Goal: Task Accomplishment & Management: Complete application form

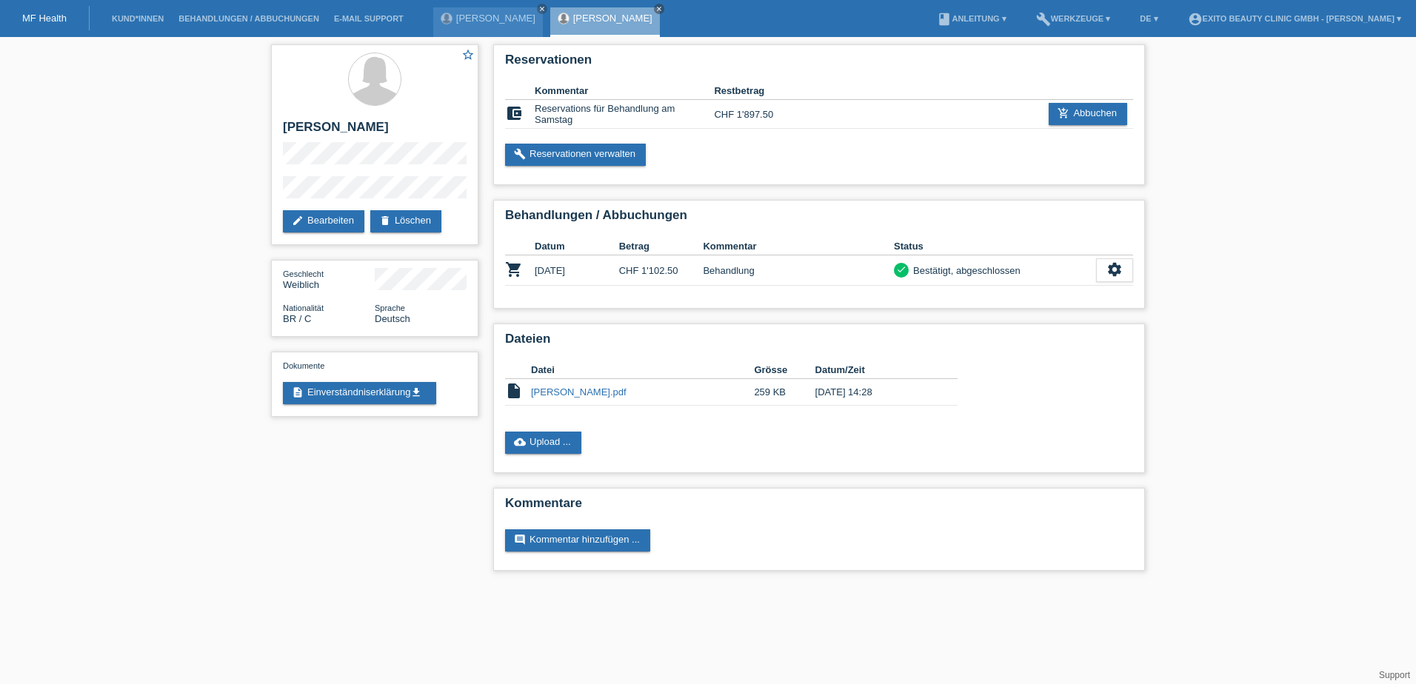
click at [57, 14] on link "MF Health" at bounding box center [44, 18] width 44 height 11
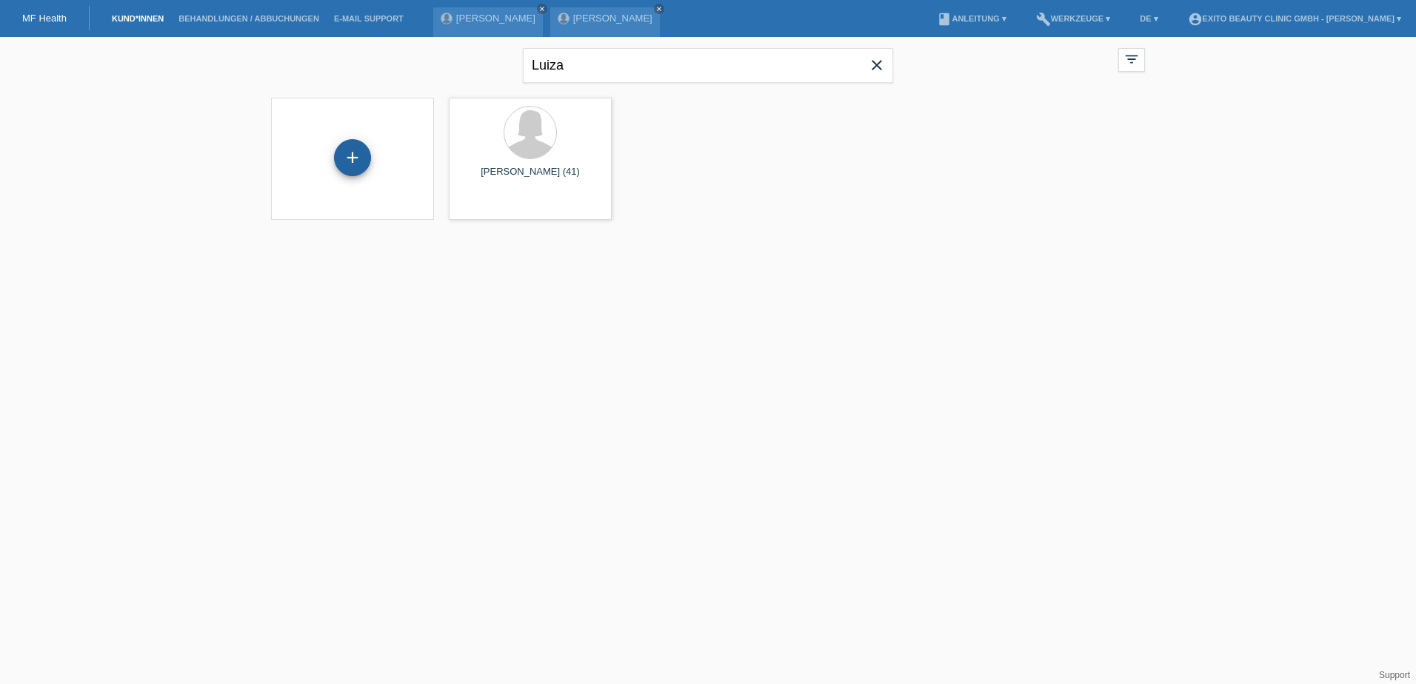
click at [353, 158] on div "+" at bounding box center [352, 157] width 37 height 37
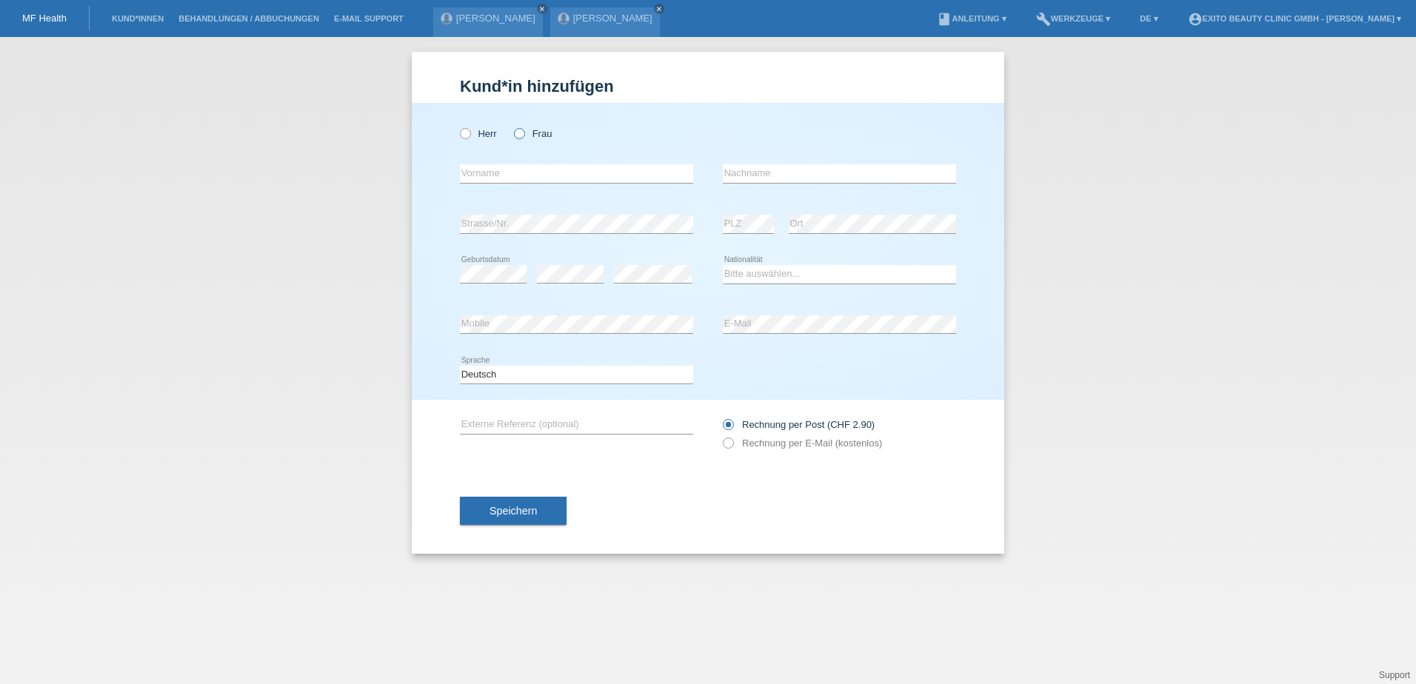
click at [512, 126] on icon at bounding box center [512, 126] width 0 height 0
click at [518, 134] on input "Frau" at bounding box center [519, 133] width 10 height 10
radio input "true"
click at [522, 177] on input "text" at bounding box center [576, 173] width 233 height 19
type input "[PERSON_NAME]"
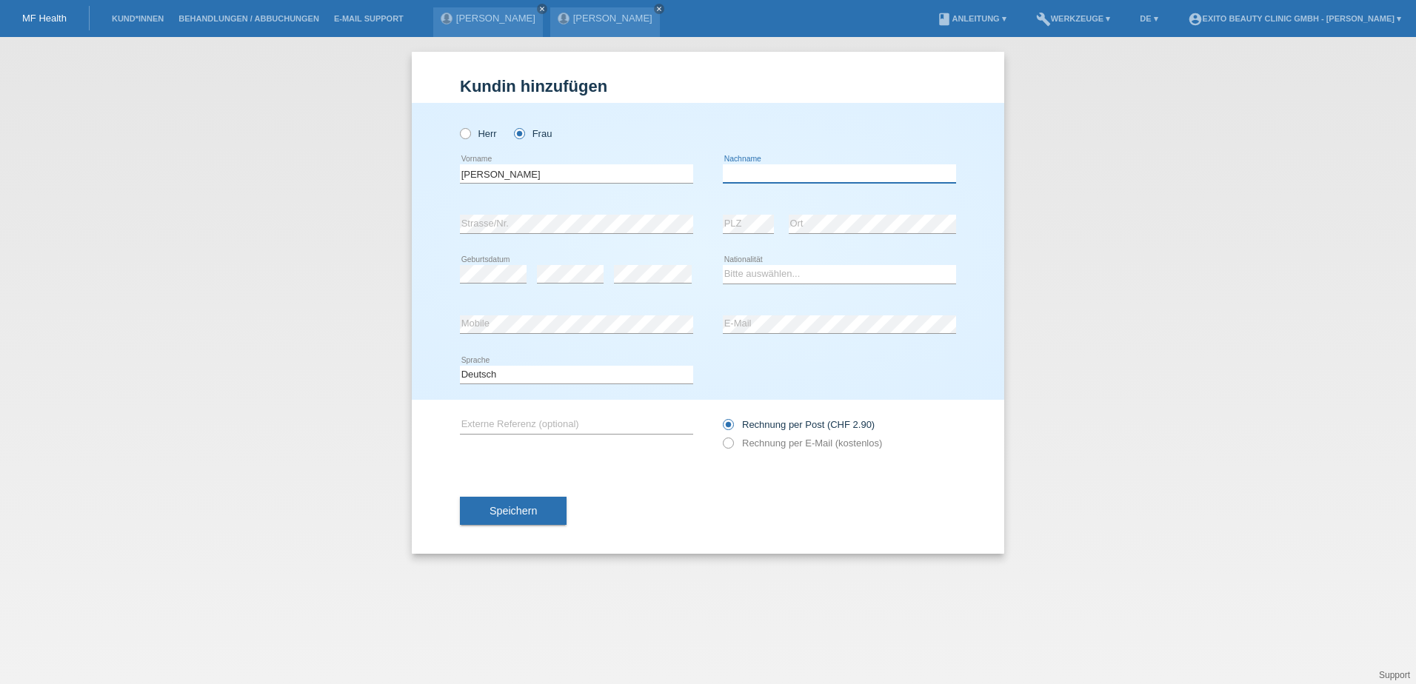
click at [743, 169] on input "text" at bounding box center [839, 173] width 233 height 19
type input "Schiess"
click at [723, 275] on select "Bitte auswählen... Schweiz Deutschland Liechtenstein Österreich ------------ Af…" at bounding box center [839, 274] width 233 height 18
select select "CH"
click at [723, 265] on select "Bitte auswählen... Schweiz Deutschland Liechtenstein Österreich ------------ Af…" at bounding box center [839, 274] width 233 height 18
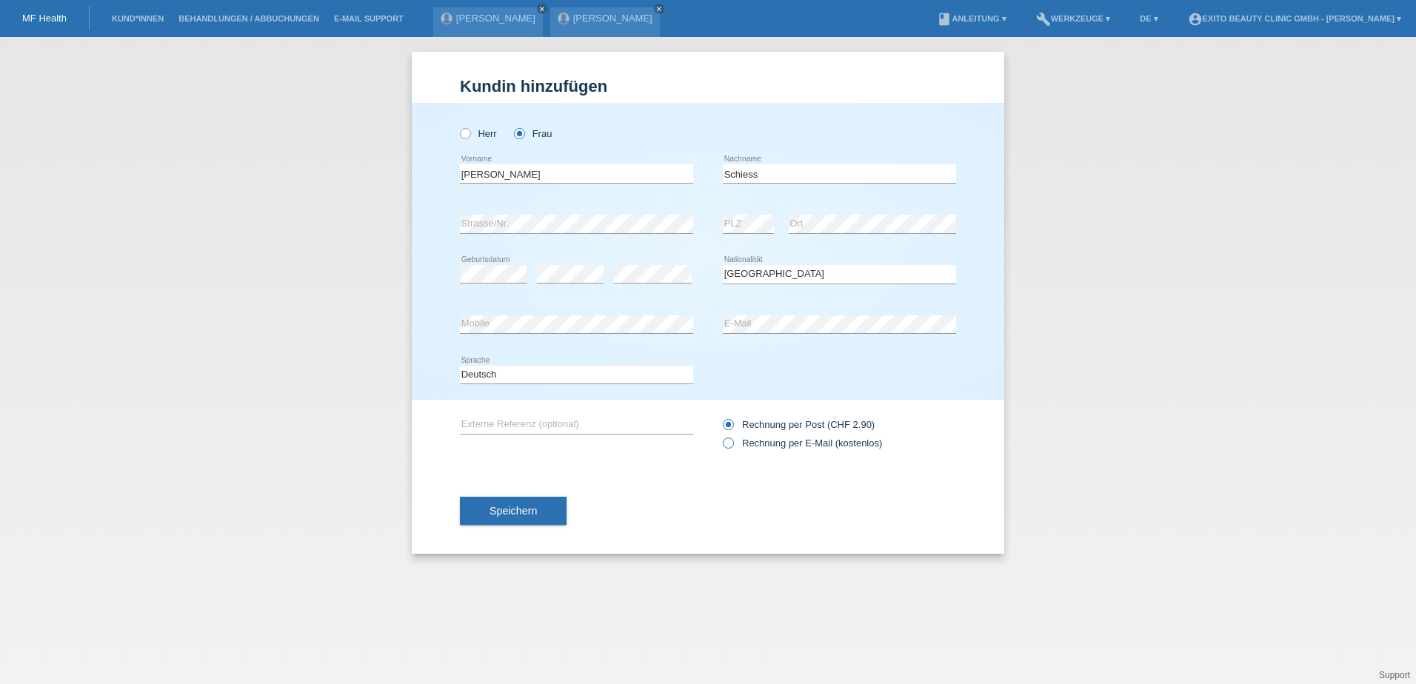
click at [720, 435] on icon at bounding box center [720, 435] width 0 height 0
click at [731, 444] on input "Rechnung per E-Mail (kostenlos)" at bounding box center [728, 447] width 10 height 19
radio input "true"
click at [509, 500] on button "Speichern" at bounding box center [513, 511] width 107 height 28
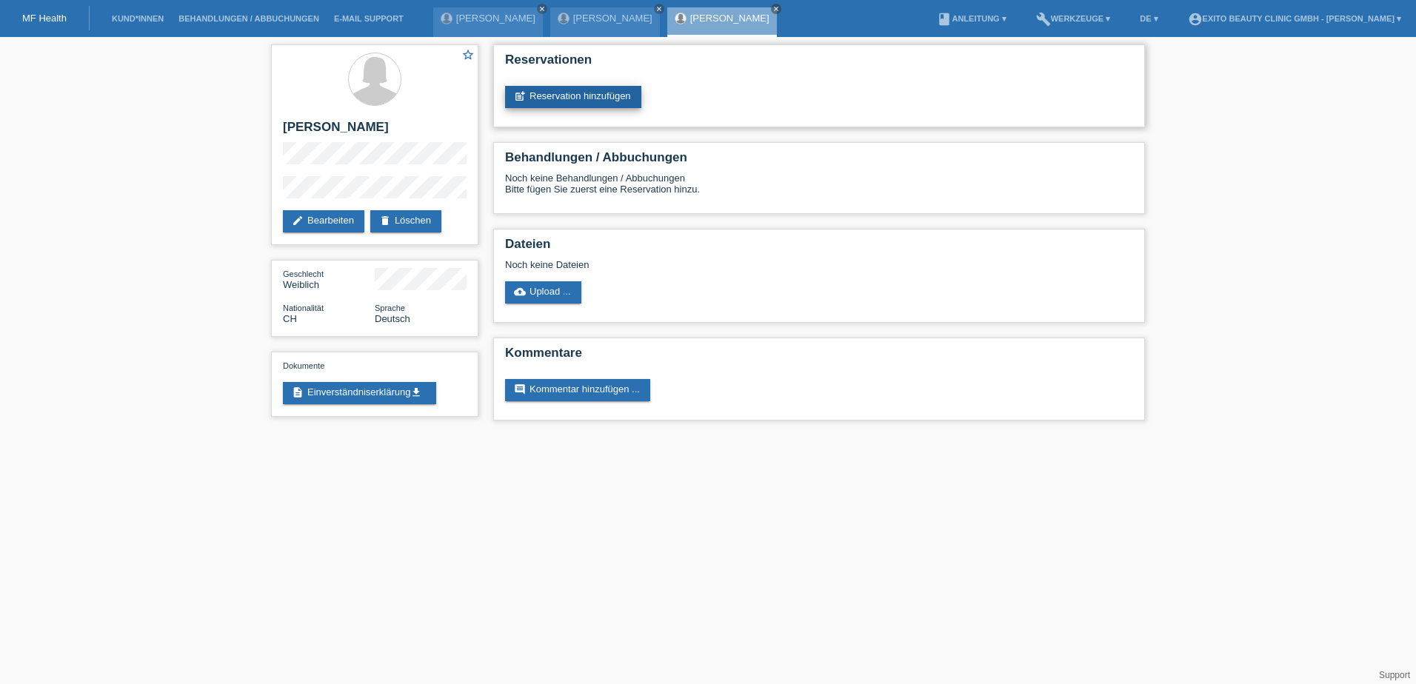
click at [583, 90] on link "post_add Reservation hinzufügen" at bounding box center [573, 97] width 136 height 22
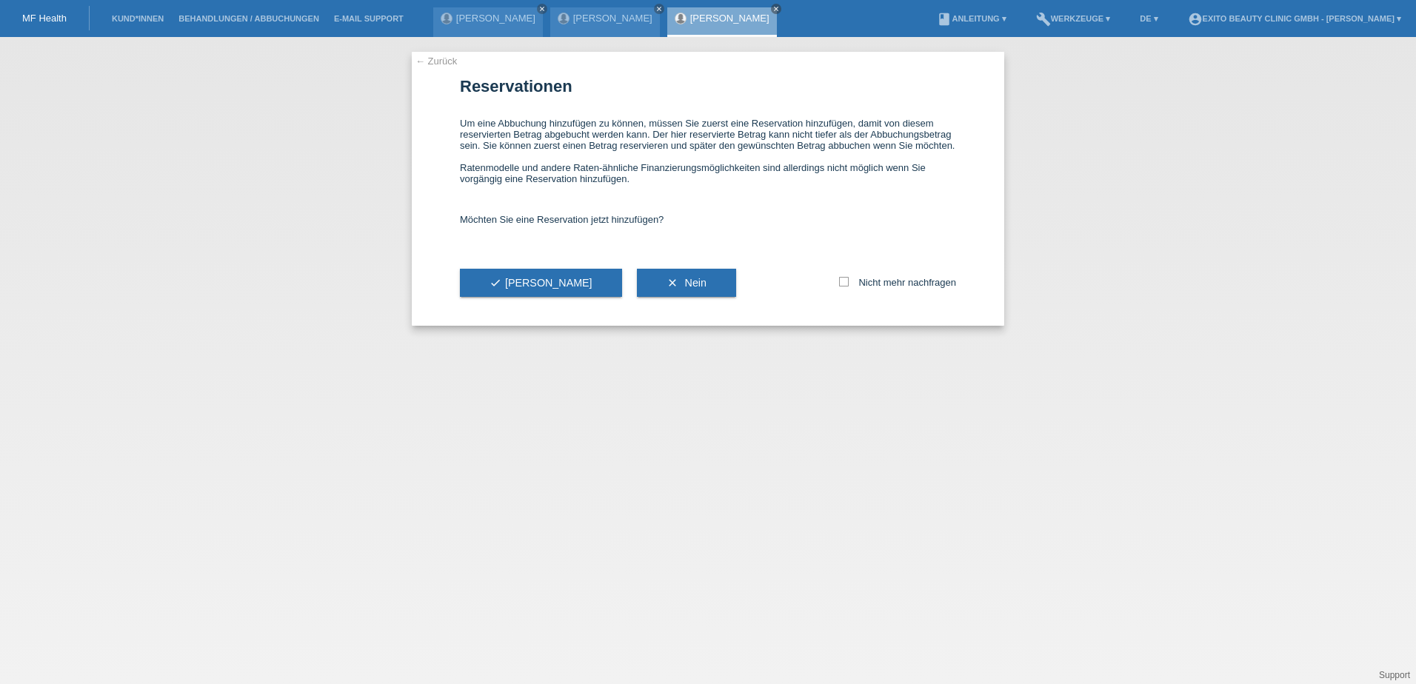
click at [512, 275] on button "check Ja" at bounding box center [541, 283] width 162 height 28
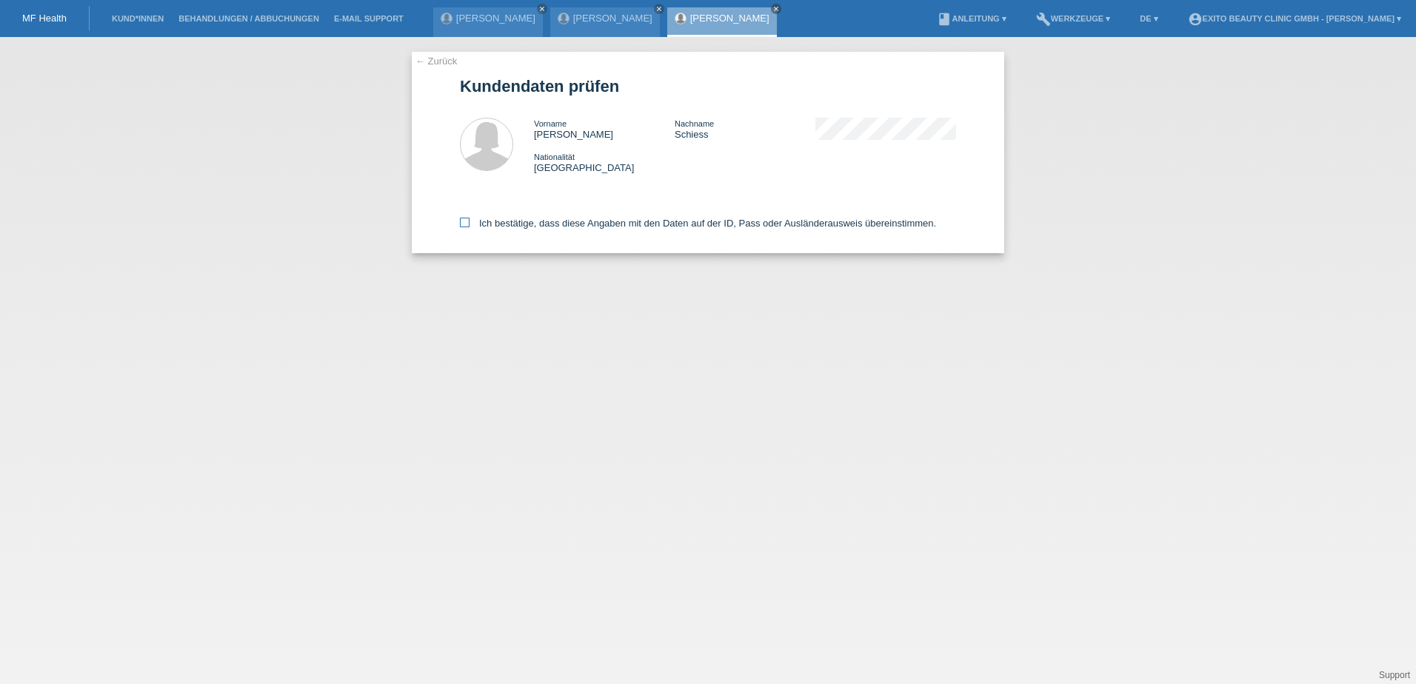
click at [467, 218] on icon at bounding box center [465, 223] width 10 height 10
click at [467, 218] on input "Ich bestätige, dass diese Angaben mit den Daten auf der ID, Pass oder Ausländer…" at bounding box center [465, 223] width 10 height 10
checkbox input "true"
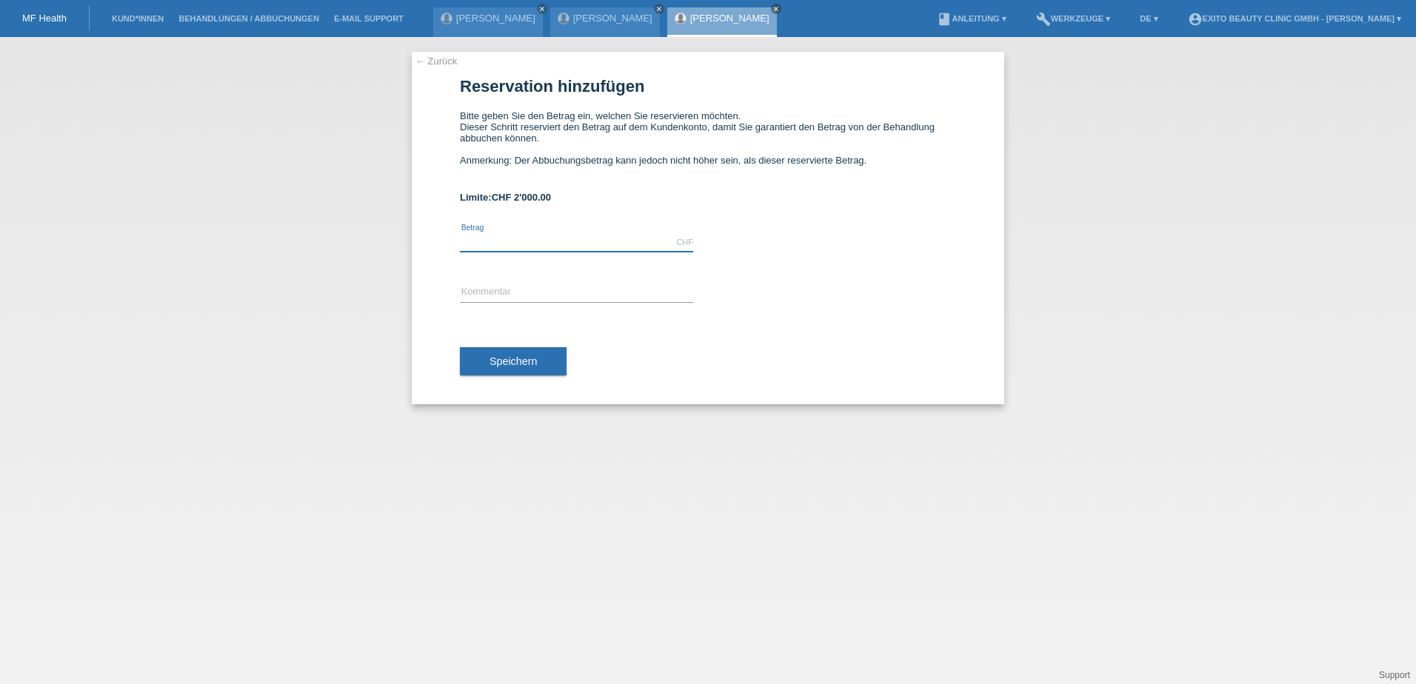
click at [481, 240] on input "text" at bounding box center [576, 242] width 233 height 19
click at [921, 258] on div "CHF error Betrag" at bounding box center [708, 243] width 496 height 50
click at [478, 232] on div "CHF error Betrag" at bounding box center [576, 243] width 233 height 50
click at [485, 238] on input "text" at bounding box center [576, 242] width 233 height 19
type input "2000.00"
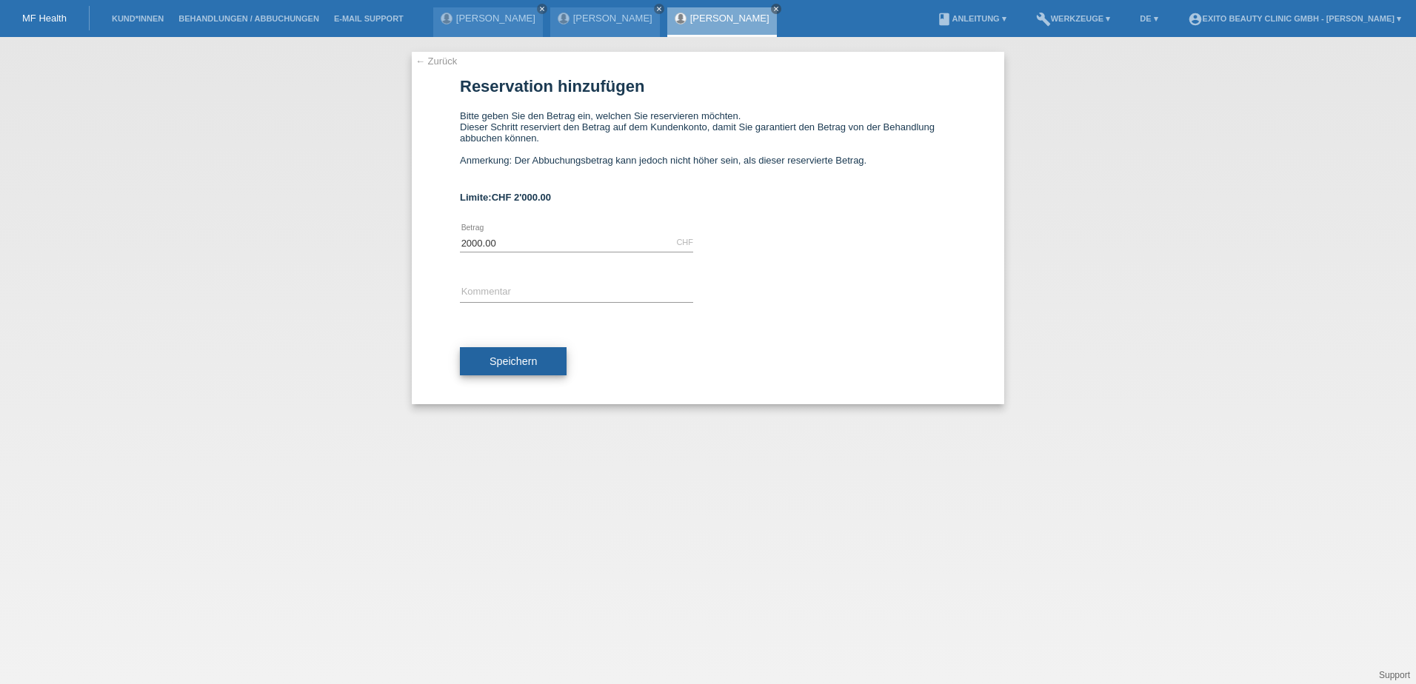
click at [536, 362] on span "Speichern" at bounding box center [512, 361] width 47 height 12
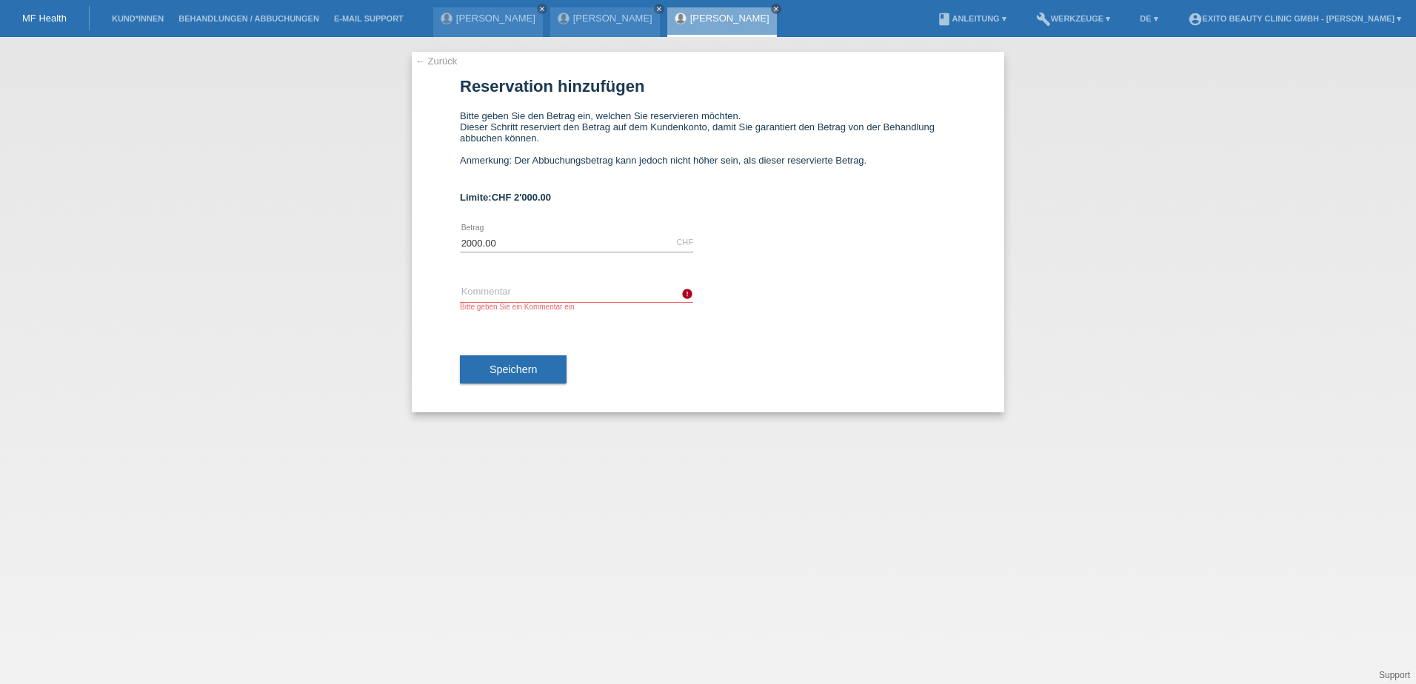
click at [502, 281] on div "error Kommentar Bitte geben Sie ein Kommentar ein" at bounding box center [576, 297] width 233 height 58
click at [497, 291] on input "text" at bounding box center [576, 293] width 233 height 19
type input "Behandlung"
click at [511, 363] on button "Speichern" at bounding box center [513, 369] width 107 height 28
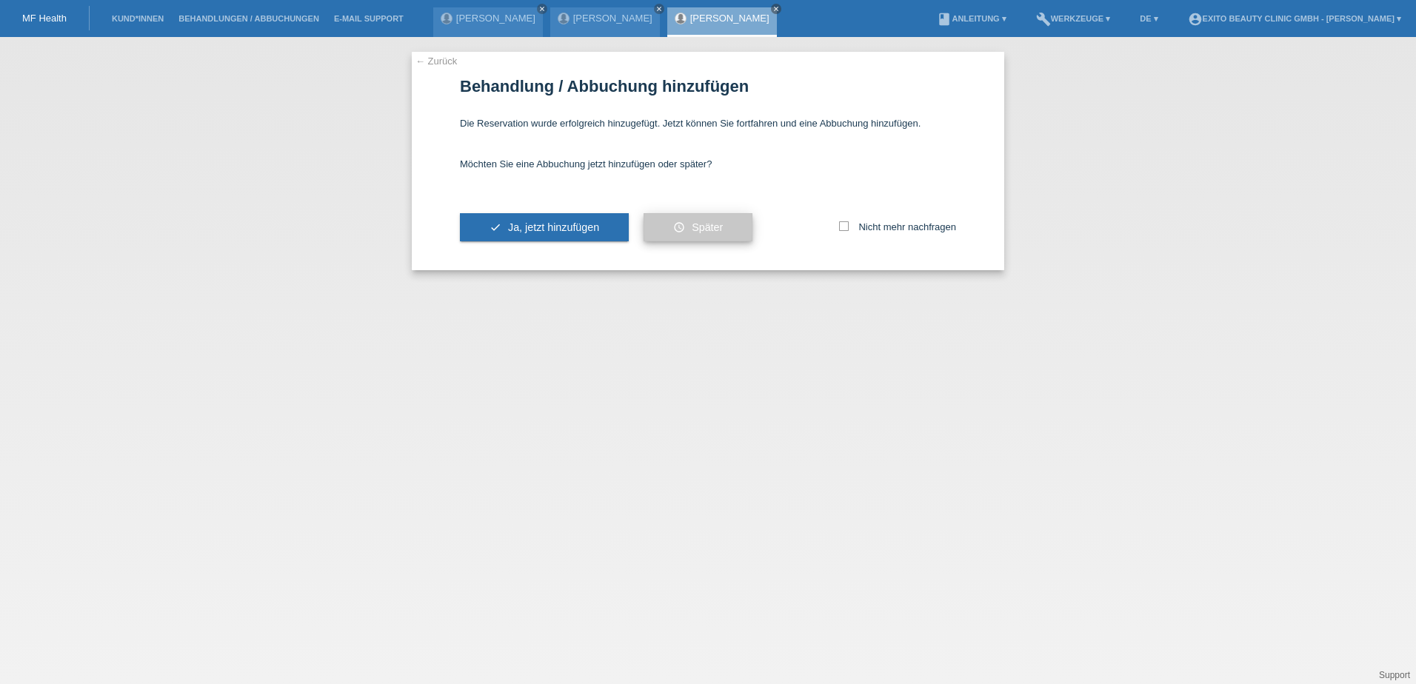
click at [709, 231] on span "Später" at bounding box center [706, 227] width 31 height 12
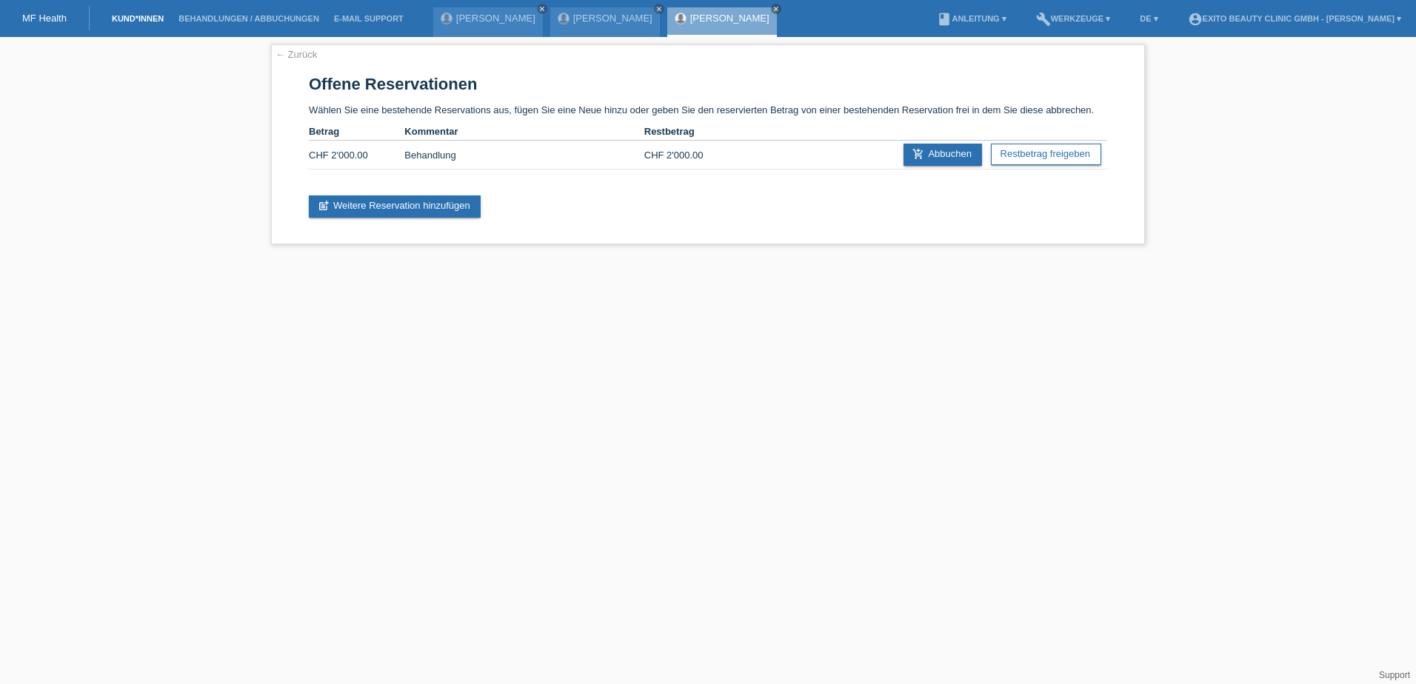
click at [127, 21] on link "Kund*innen" at bounding box center [137, 18] width 67 height 9
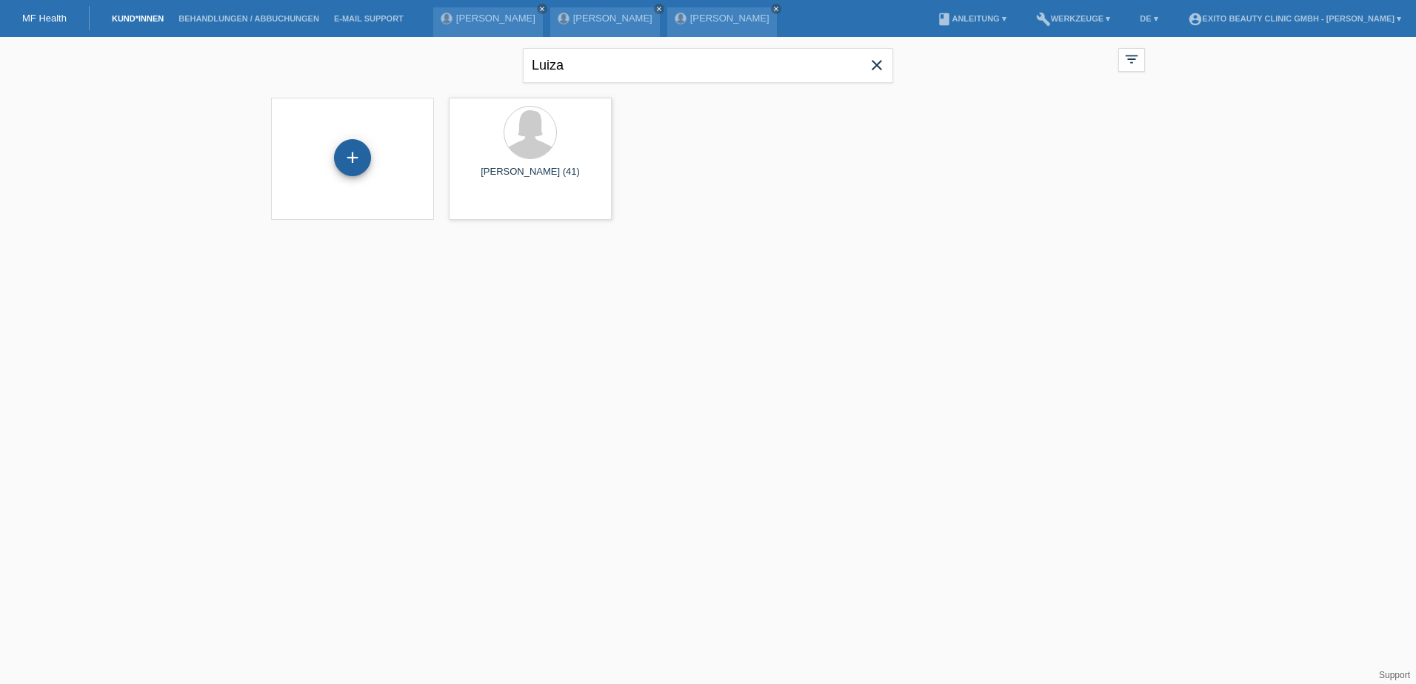
click at [363, 158] on div "+" at bounding box center [352, 157] width 37 height 37
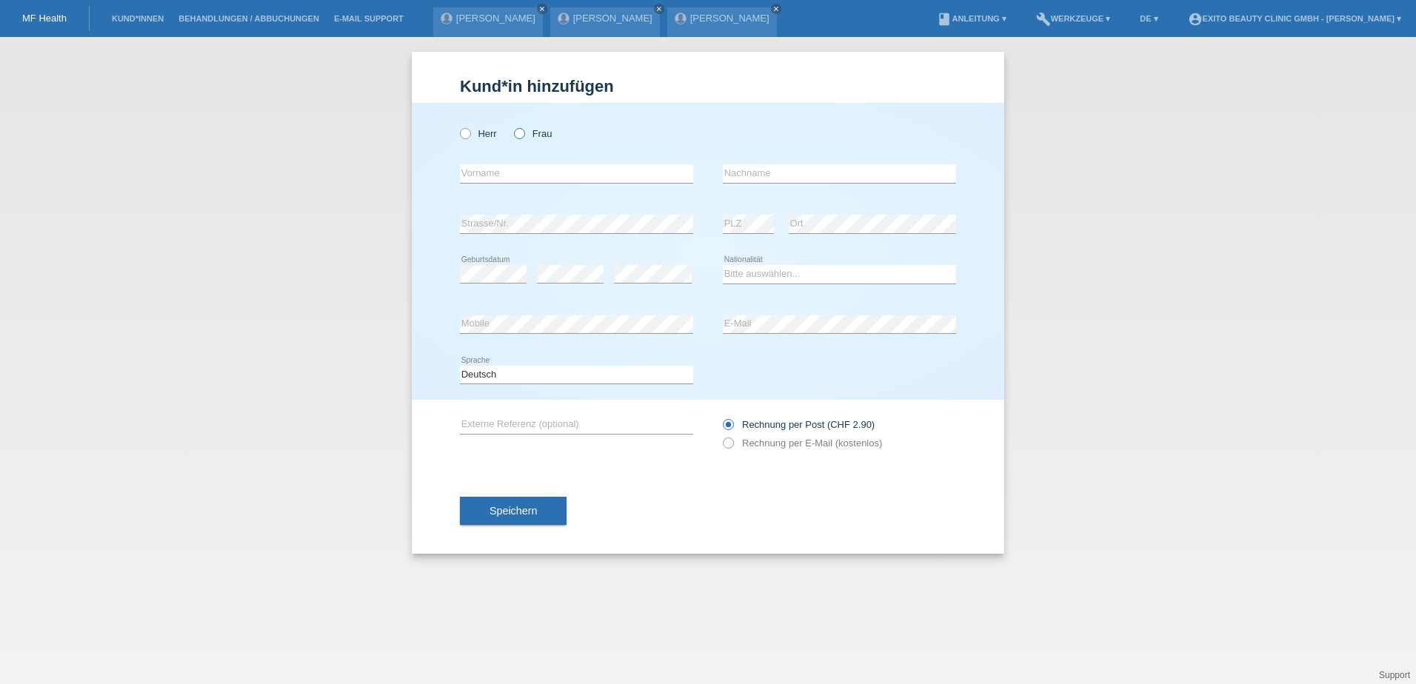
click at [512, 126] on icon at bounding box center [512, 126] width 0 height 0
click at [521, 128] on input "Frau" at bounding box center [519, 133] width 10 height 10
radio input "true"
click at [525, 183] on icon at bounding box center [576, 183] width 233 height 1
click at [538, 148] on div "Herr Frau" at bounding box center [576, 133] width 233 height 30
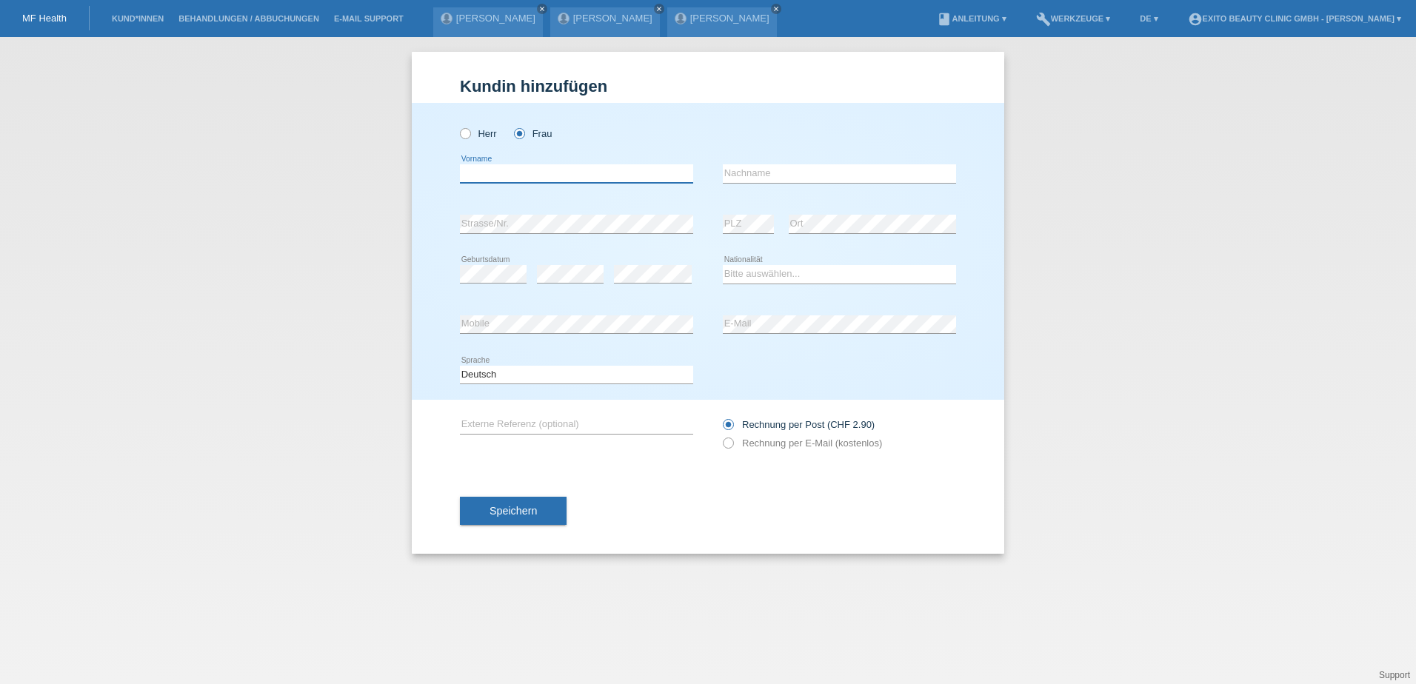
click at [528, 167] on input "text" at bounding box center [576, 173] width 233 height 19
type input "Andrea"
click at [746, 176] on input "text" at bounding box center [839, 173] width 233 height 19
type input "Ramos Gomes Amet"
click at [555, 264] on div "error" at bounding box center [570, 274] width 67 height 50
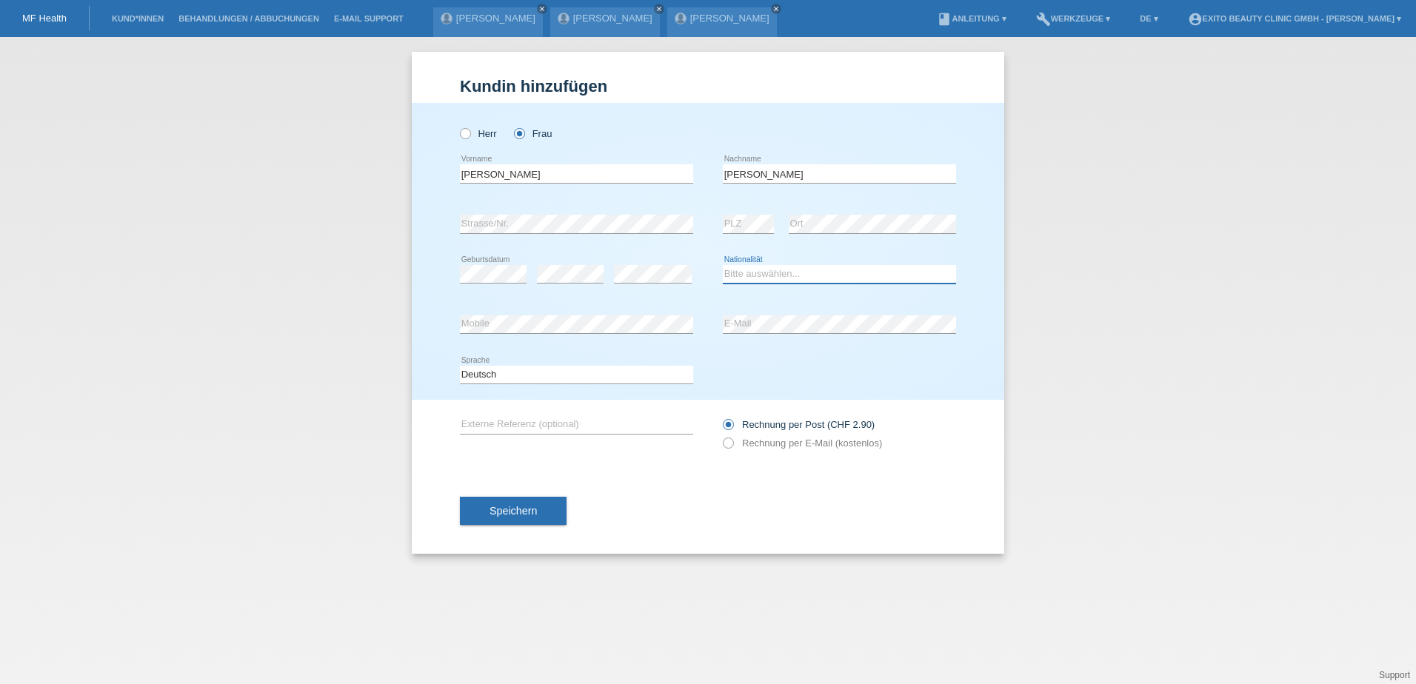
click at [760, 272] on select "Bitte auswählen... Schweiz Deutschland Liechtenstein Österreich ------------ Af…" at bounding box center [839, 274] width 233 height 18
select select "BR"
click at [723, 265] on select "Bitte auswählen... Schweiz Deutschland Liechtenstein Österreich ------------ Af…" at bounding box center [839, 274] width 233 height 18
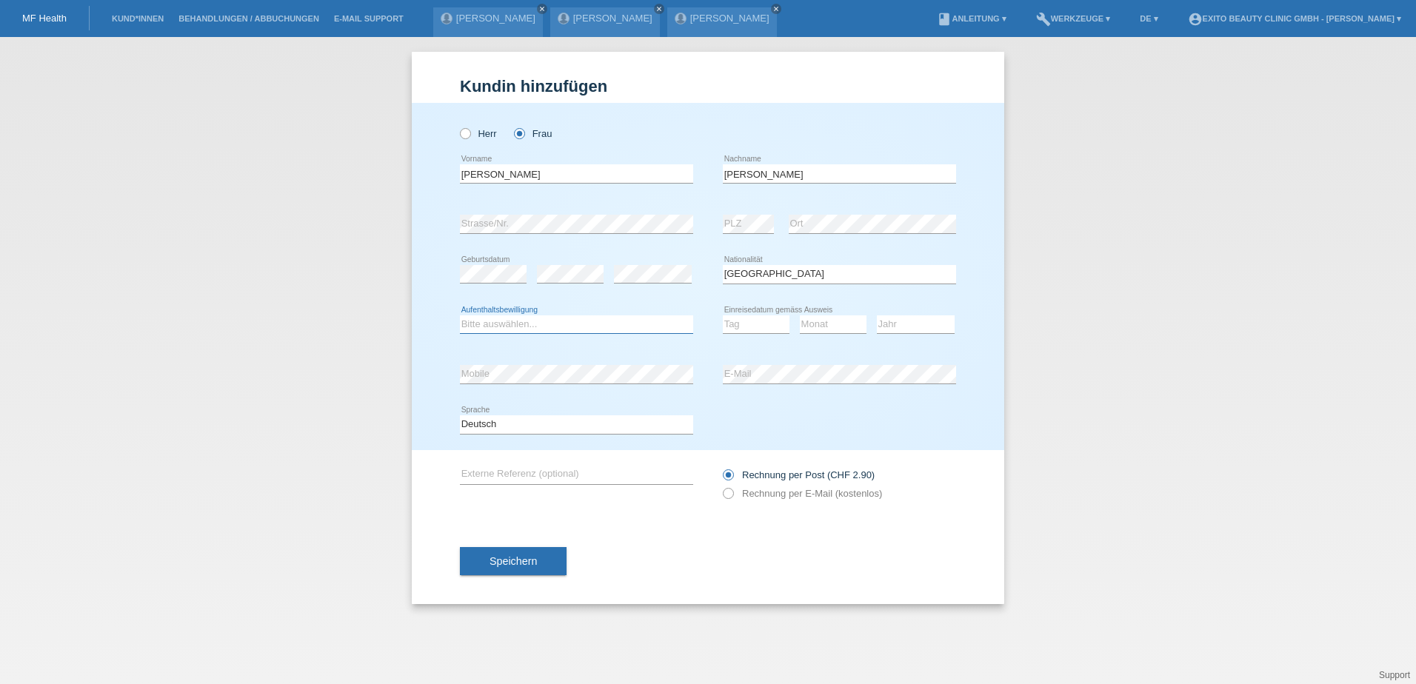
click at [517, 318] on select "Bitte auswählen... C B B - Flüchtlingsstatus Andere" at bounding box center [576, 324] width 233 height 18
select select "C"
click at [460, 315] on select "Bitte auswählen... C B B - Flüchtlingsstatus Andere" at bounding box center [576, 324] width 233 height 18
click at [737, 320] on select "Tag 01 02 03 04 05 06 07 08 09 10 11" at bounding box center [756, 324] width 67 height 18
select select "06"
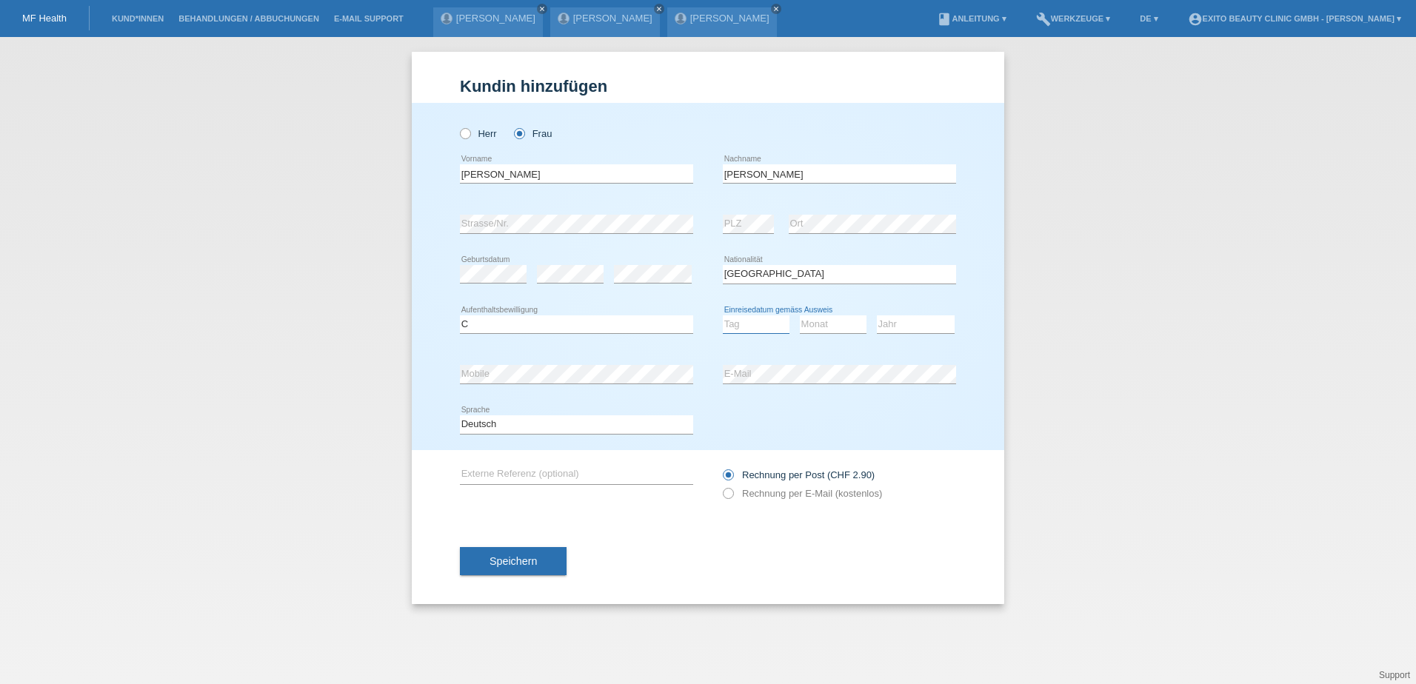
click at [723, 315] on select "Tag 01 02 03 04 05 06 07 08 09 10 11" at bounding box center [756, 324] width 67 height 18
click at [810, 326] on select "Monat 01 02 03 04 05 06 07 08 09 10 11" at bounding box center [833, 324] width 67 height 18
select select "08"
click at [800, 315] on select "Monat 01 02 03 04 05 06 07 08 09 10 11" at bounding box center [833, 324] width 67 height 18
click at [886, 323] on select "Jahr 2025 2024 2023 2022 2021 2020 2019 2018 2017 2016 2015 2014 2013 2012 2011…" at bounding box center [916, 324] width 78 height 18
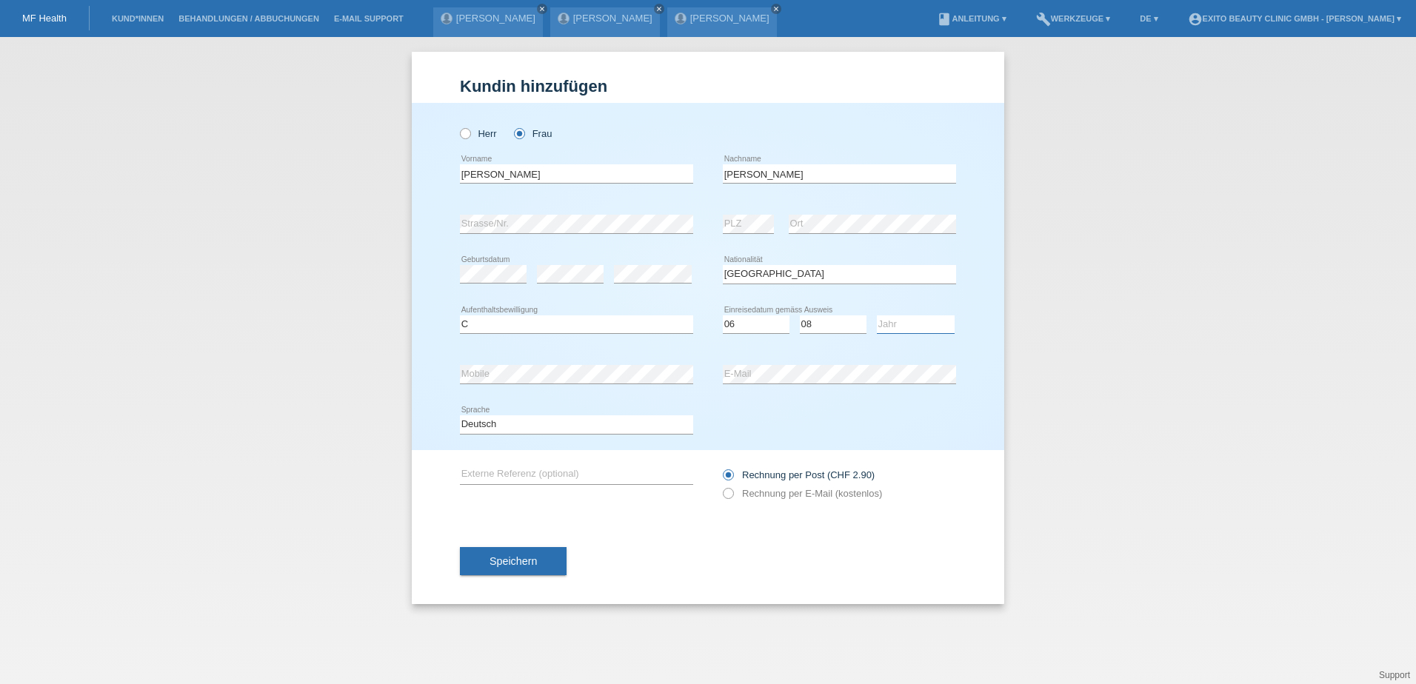
select select "1986"
click at [877, 315] on select "Jahr 2025 2024 2023 2022 2021 2020 2019 2018 2017 2016 2015 2014 2013 2012 2011…" at bounding box center [916, 324] width 78 height 18
click at [757, 493] on label "Rechnung per E-Mail (kostenlos)" at bounding box center [802, 493] width 159 height 11
click at [732, 493] on input "Rechnung per E-Mail (kostenlos)" at bounding box center [728, 497] width 10 height 19
radio input "true"
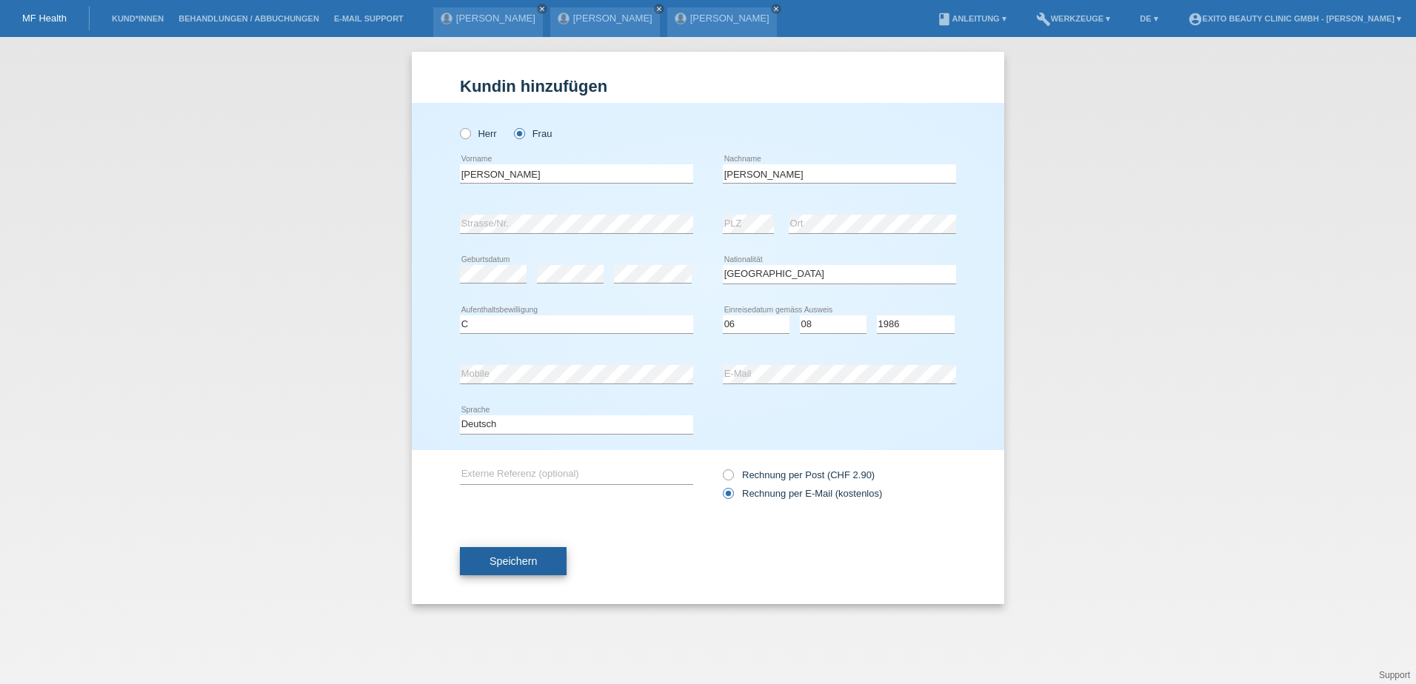
click at [532, 560] on span "Speichern" at bounding box center [512, 561] width 47 height 12
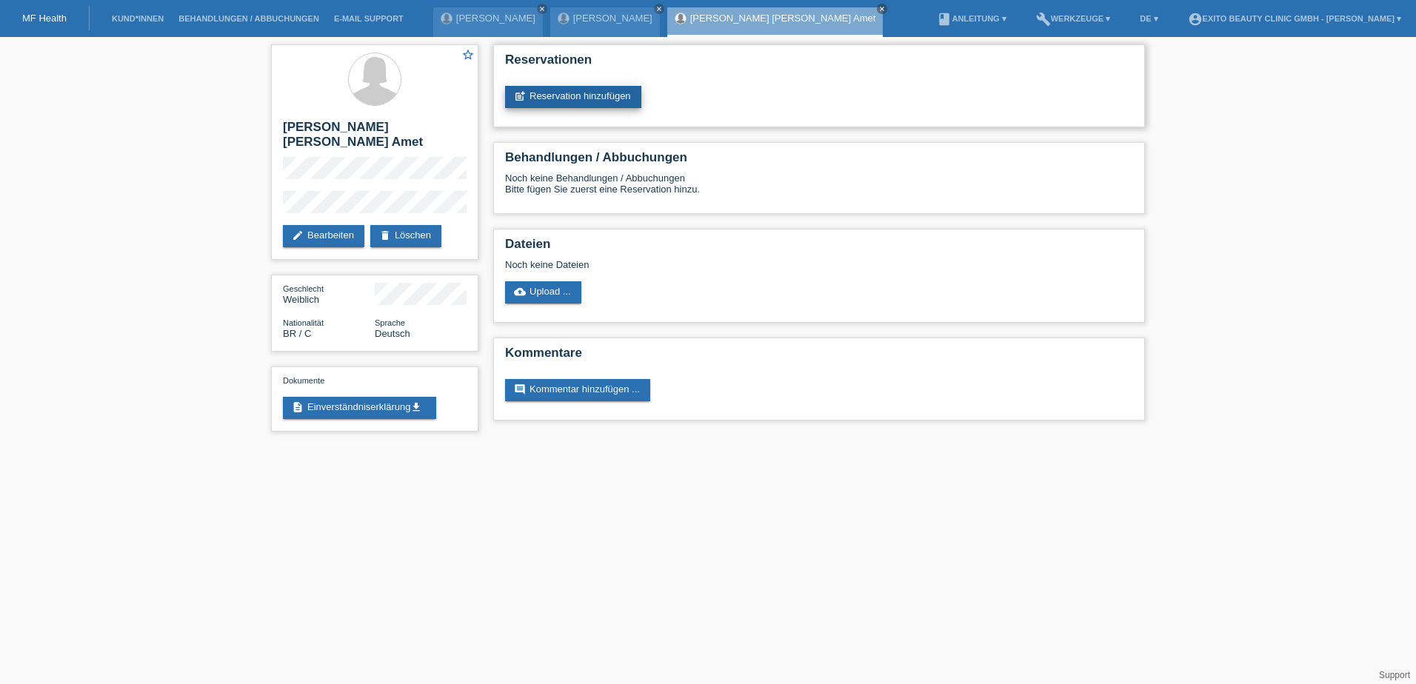
click at [548, 93] on link "post_add Reservation hinzufügen" at bounding box center [573, 97] width 136 height 22
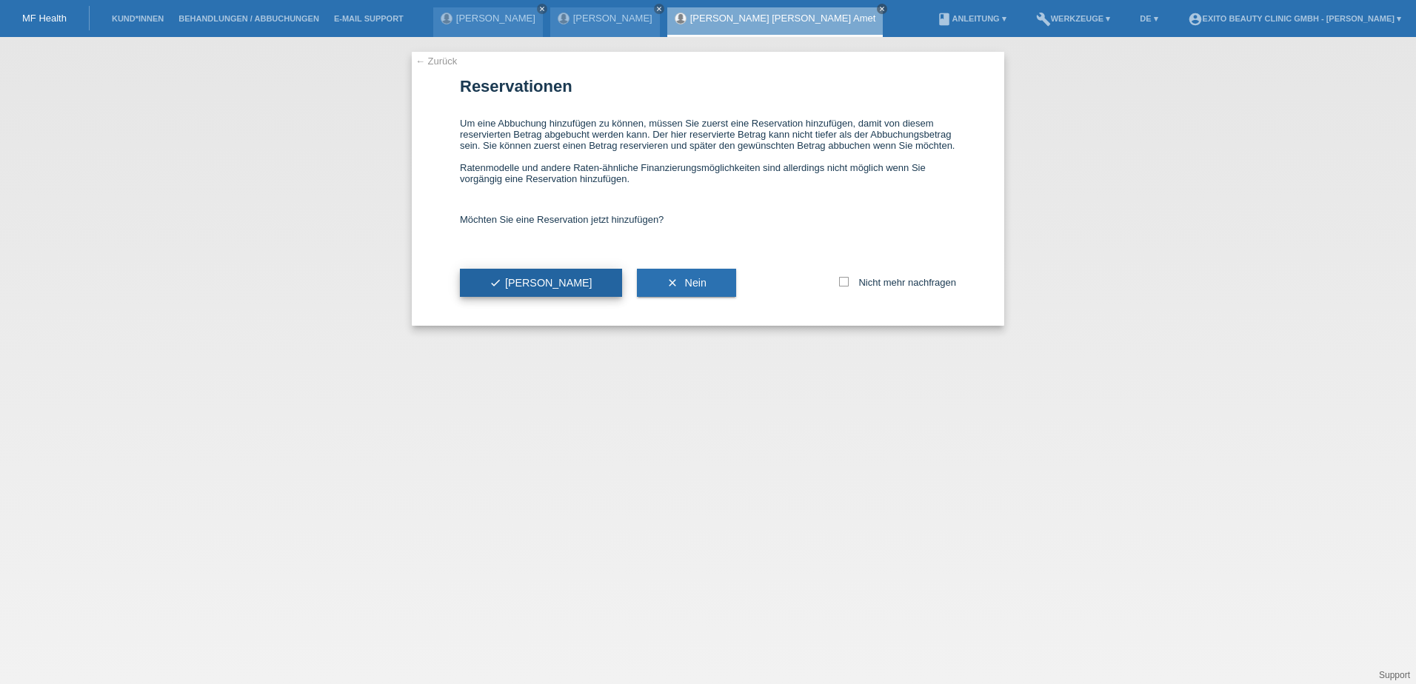
click at [492, 291] on button "check Ja" at bounding box center [541, 283] width 162 height 28
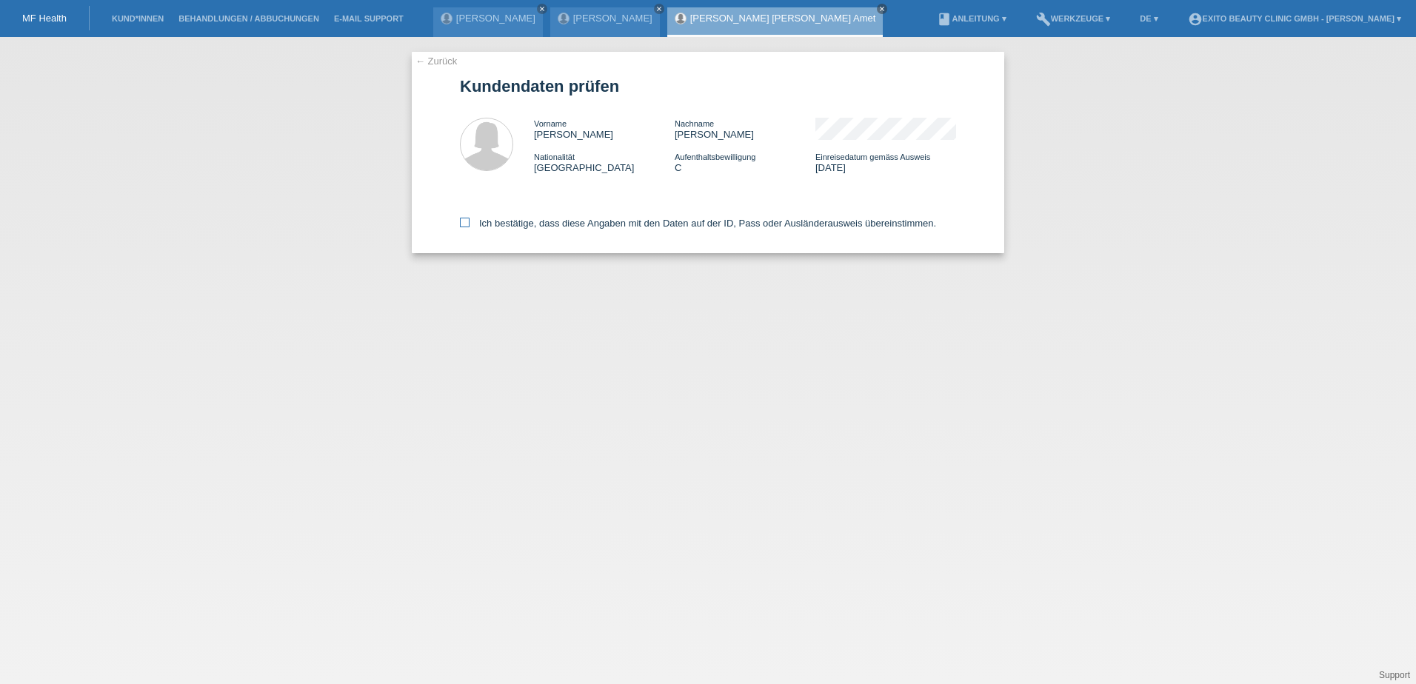
click at [468, 220] on icon at bounding box center [465, 223] width 10 height 10
click at [468, 220] on input "Ich bestätige, dass diese Angaben mit den Daten auf der ID, Pass oder Ausländer…" at bounding box center [465, 223] width 10 height 10
checkbox input "true"
